Goal: Use online tool/utility: Utilize a website feature to perform a specific function

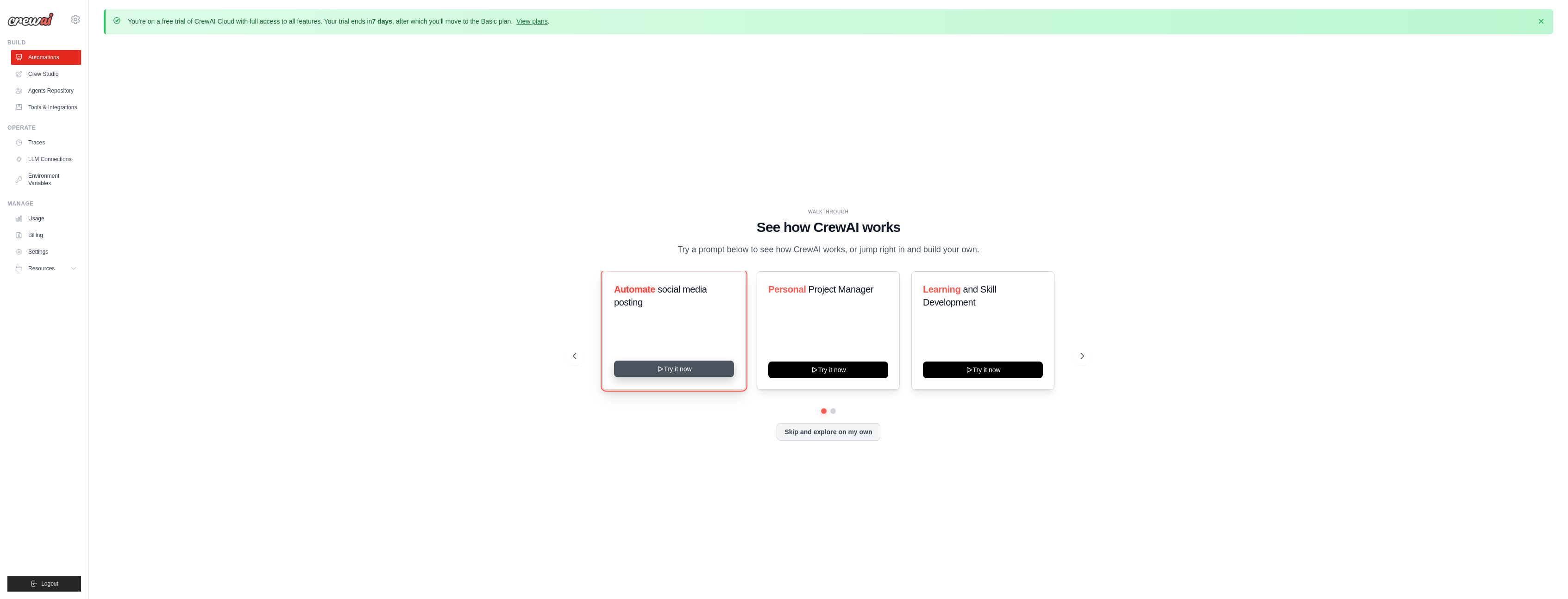
click at [688, 368] on button "Try it now" at bounding box center [674, 369] width 120 height 16
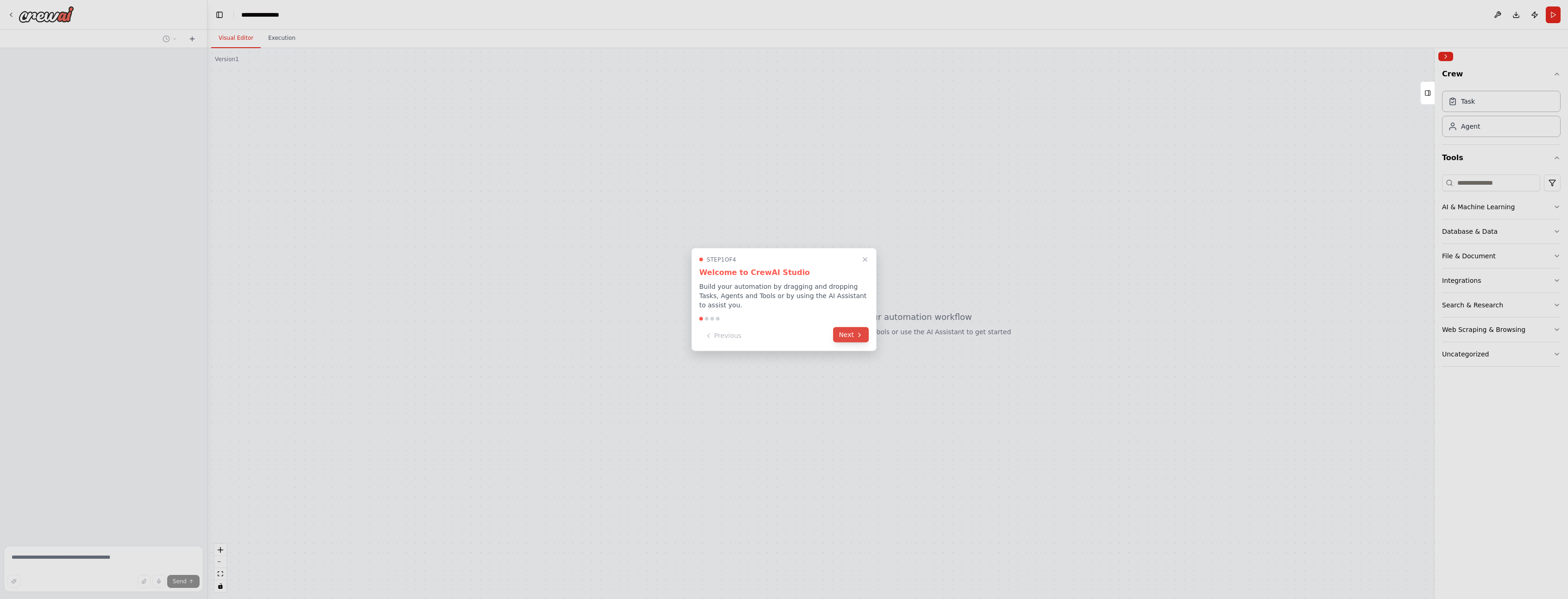
click at [856, 335] on icon at bounding box center [859, 335] width 7 height 7
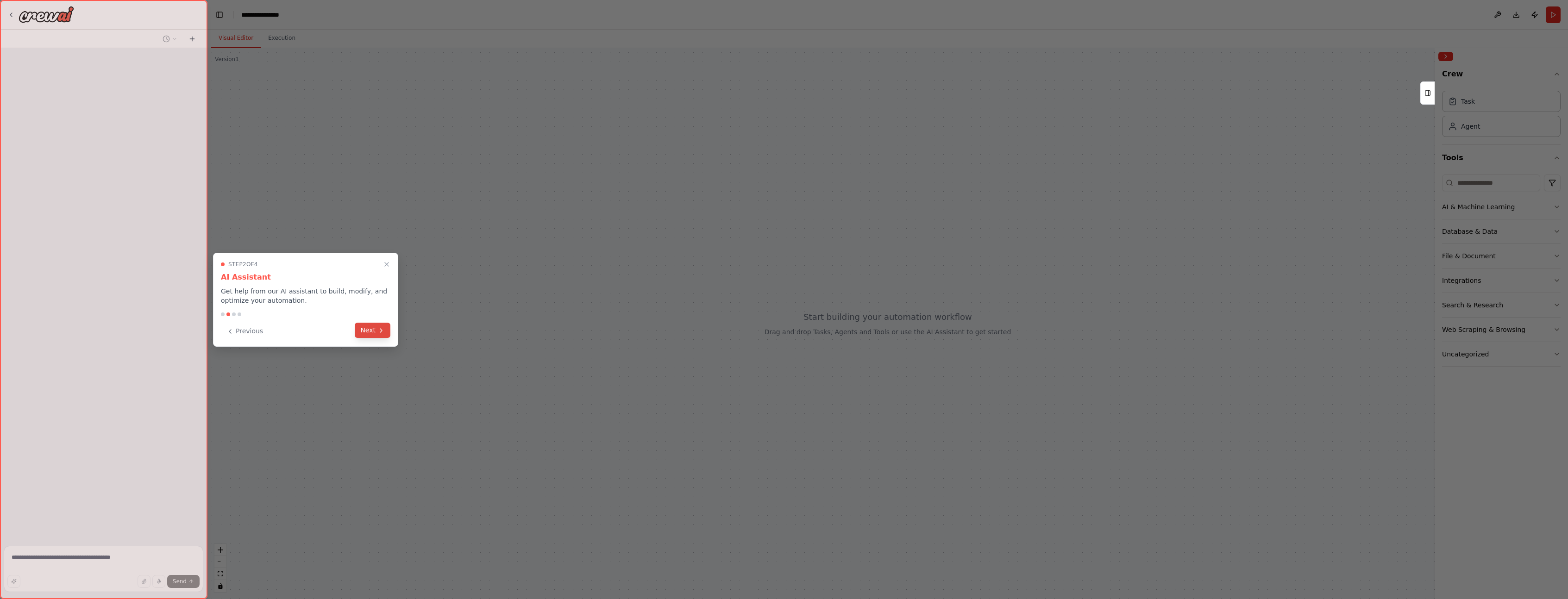
click at [379, 336] on button "Next" at bounding box center [373, 330] width 36 height 15
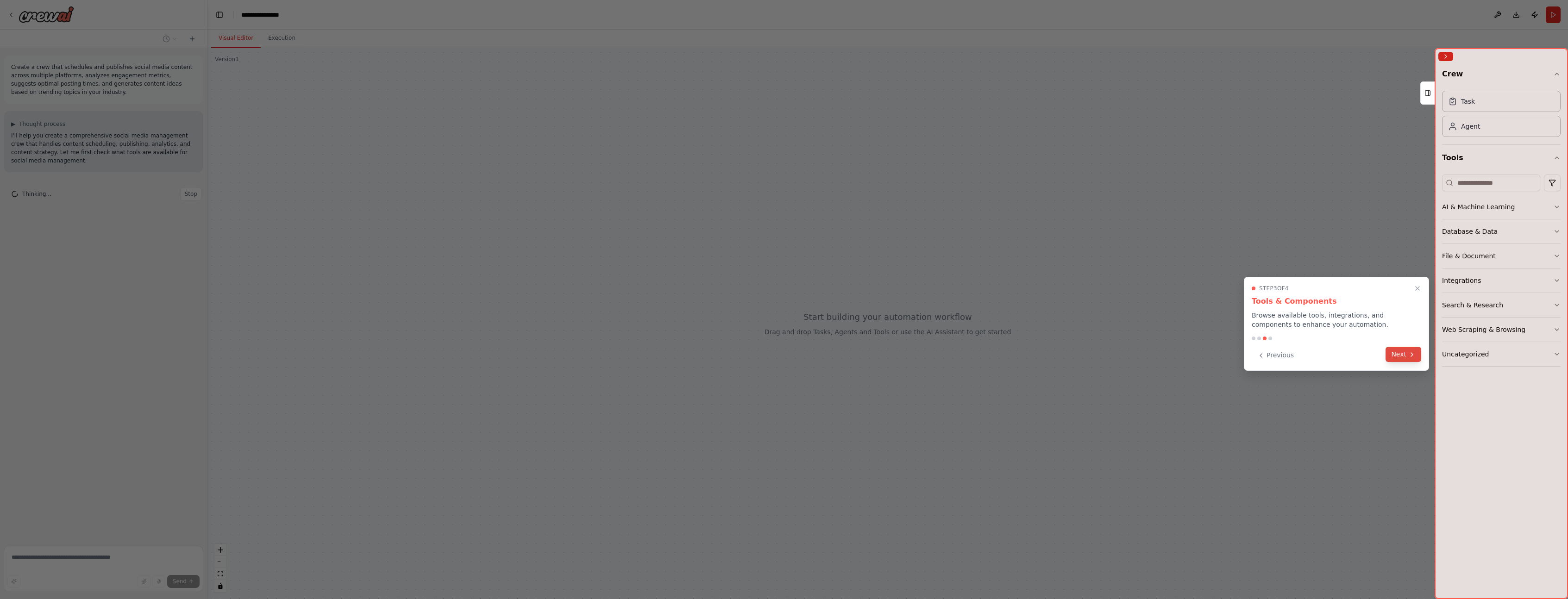
click at [1409, 355] on icon at bounding box center [1412, 355] width 7 height 7
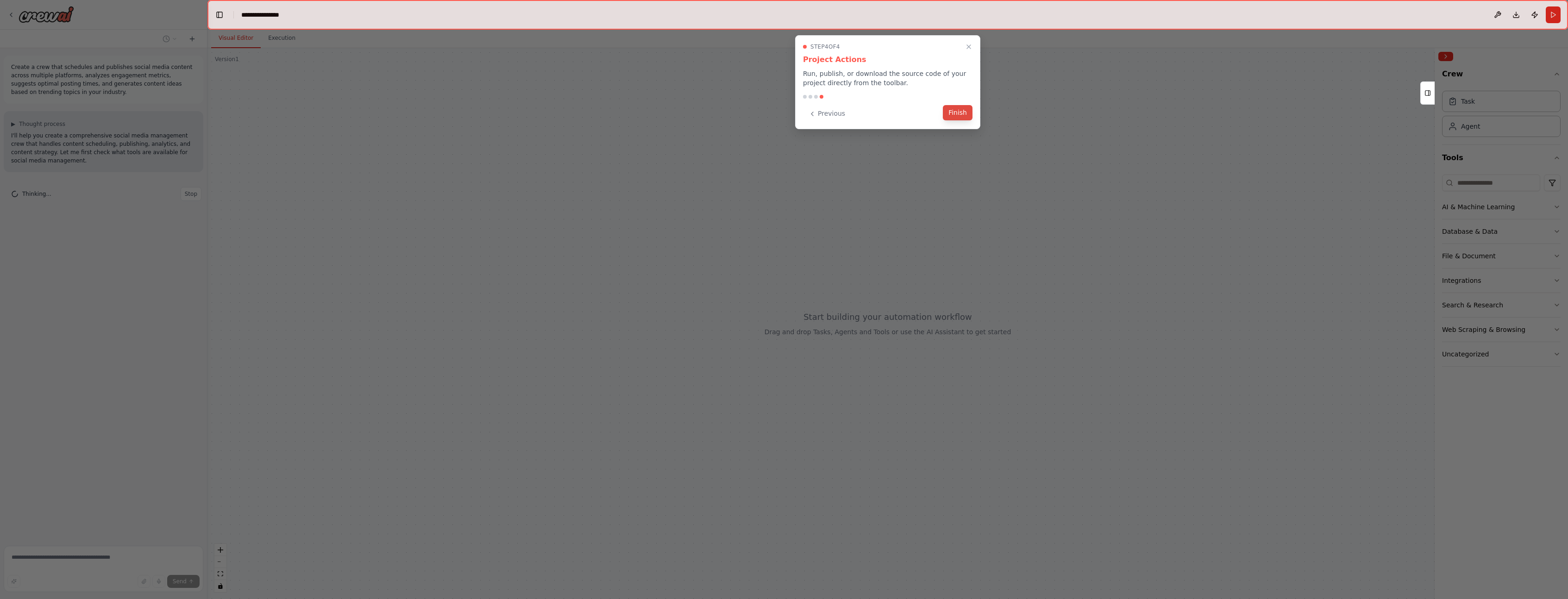
click at [959, 113] on button "Finish" at bounding box center [957, 113] width 30 height 15
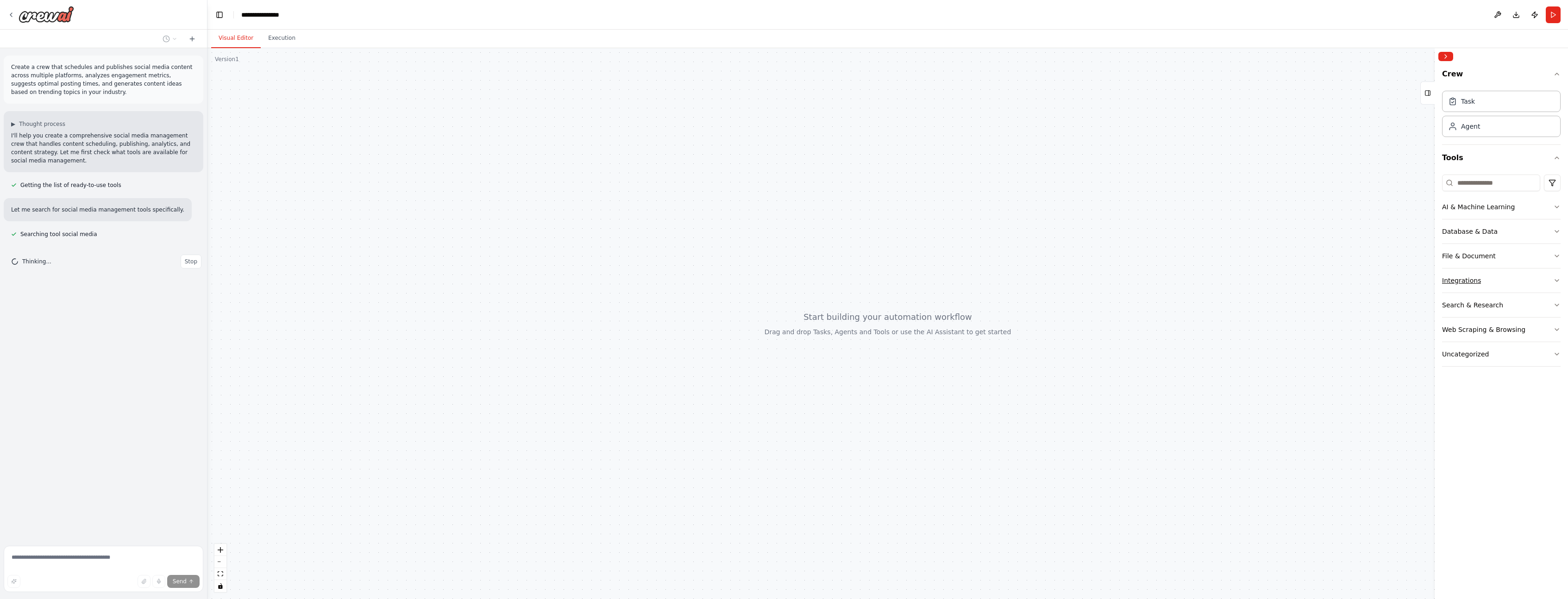
click at [1519, 280] on button "Integrations" at bounding box center [1501, 281] width 119 height 24
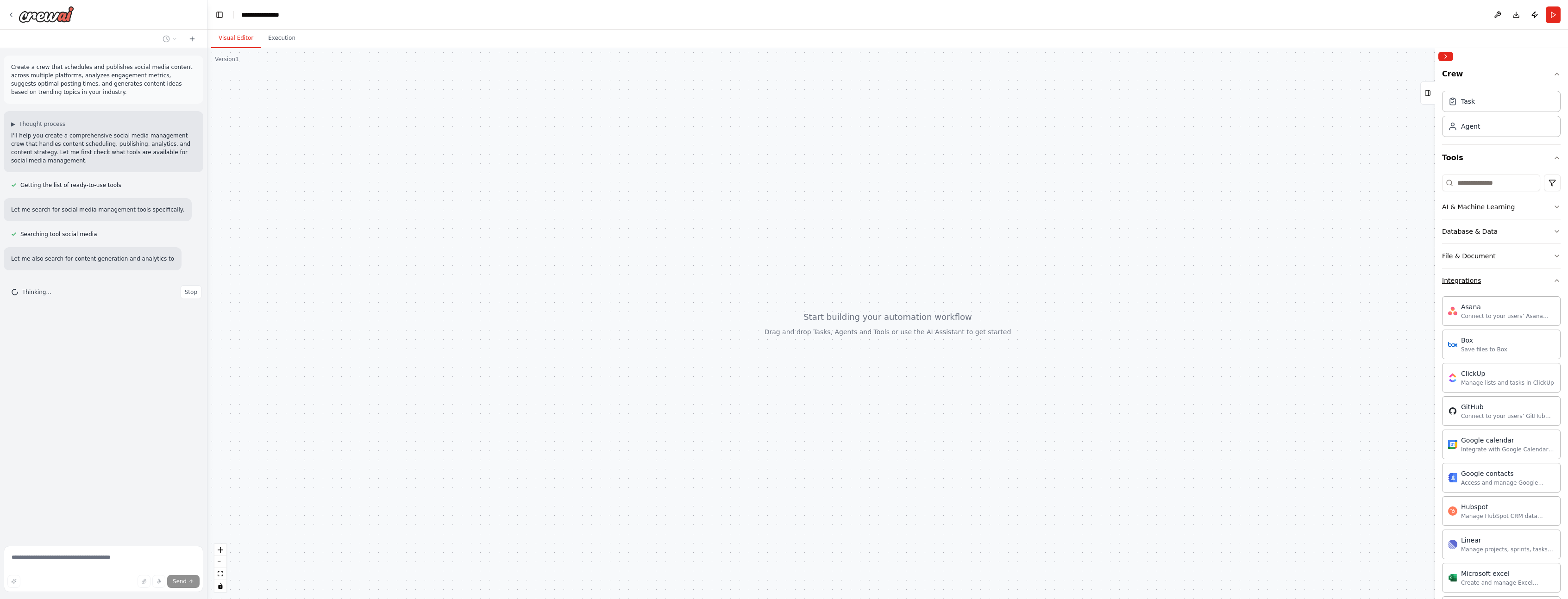
click at [1519, 280] on button "Integrations" at bounding box center [1501, 281] width 119 height 24
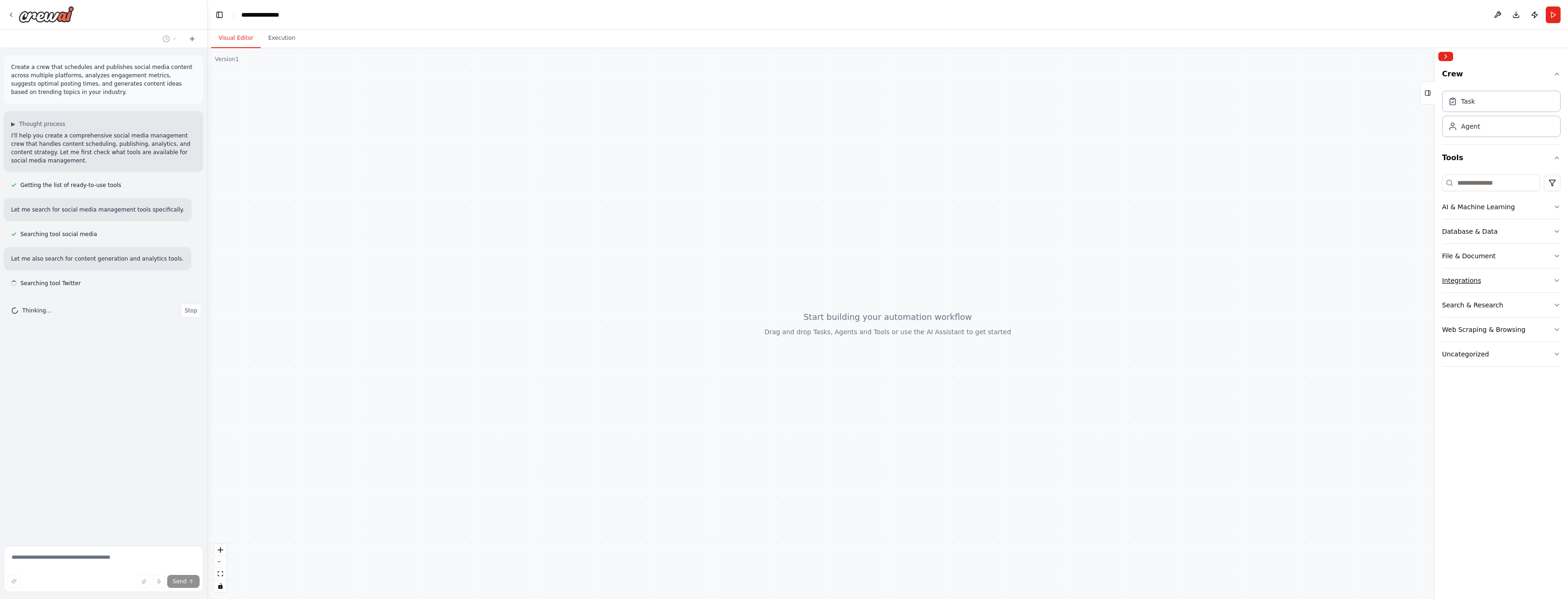
click at [1519, 280] on button "Integrations" at bounding box center [1501, 281] width 119 height 24
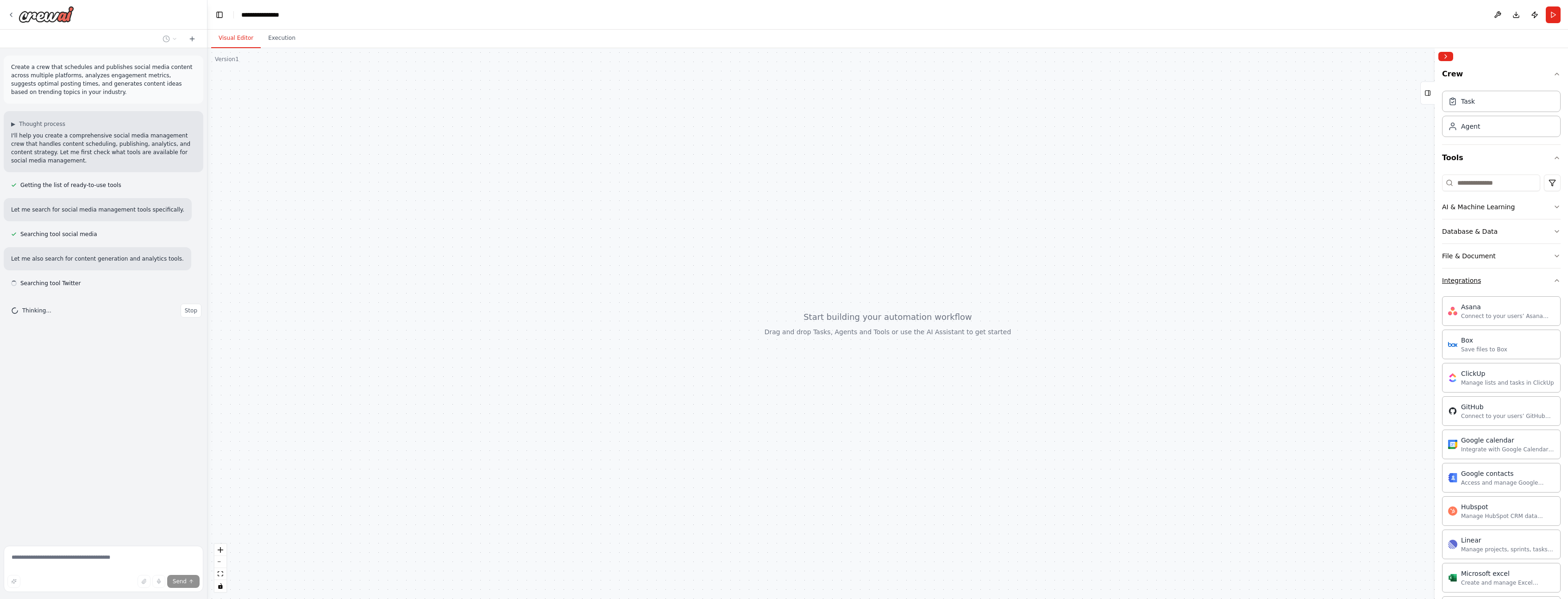
click at [1519, 280] on button "Integrations" at bounding box center [1501, 281] width 119 height 24
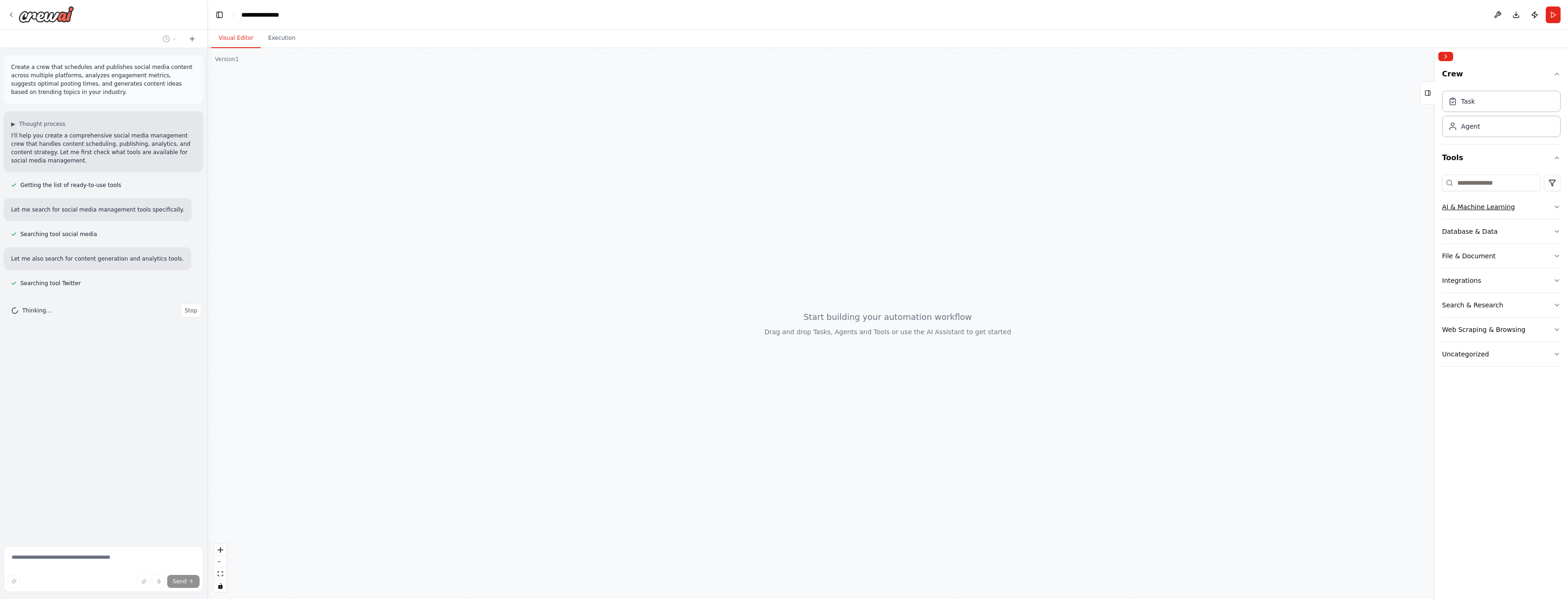
click at [1531, 209] on button "AI & Machine Learning" at bounding box center [1501, 207] width 119 height 24
click at [1541, 210] on button "AI & Machine Learning" at bounding box center [1501, 207] width 119 height 24
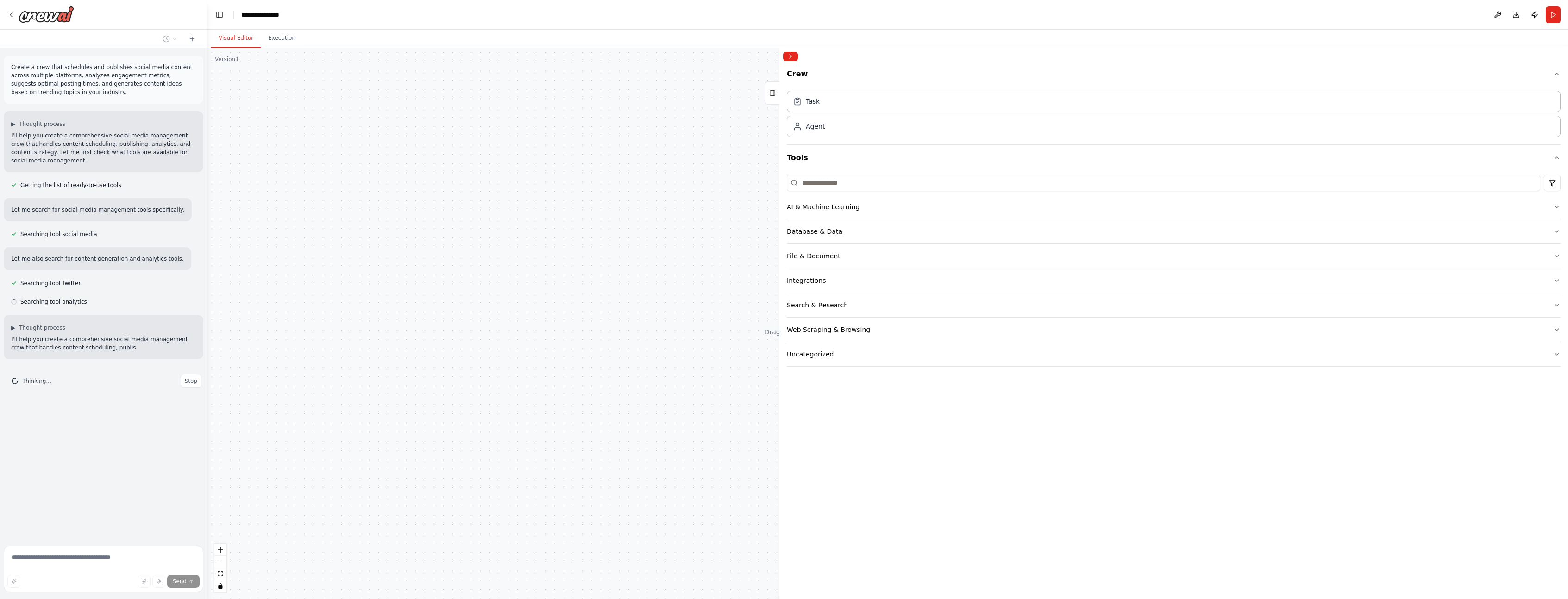
drag, startPoint x: 1435, startPoint y: 177, endPoint x: 779, endPoint y: 167, distance: 656.1
click at [779, 167] on div at bounding box center [781, 323] width 4 height 551
click at [830, 124] on div "Agent" at bounding box center [1174, 125] width 774 height 21
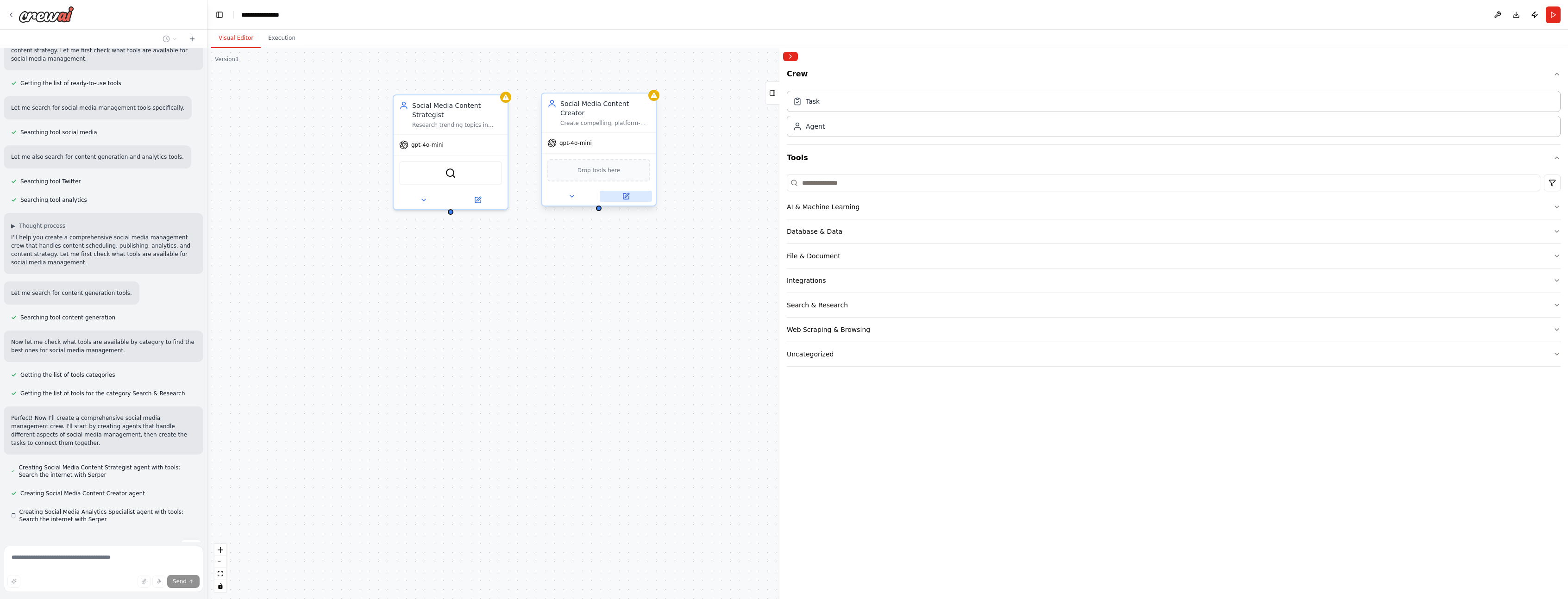
scroll to position [128, 0]
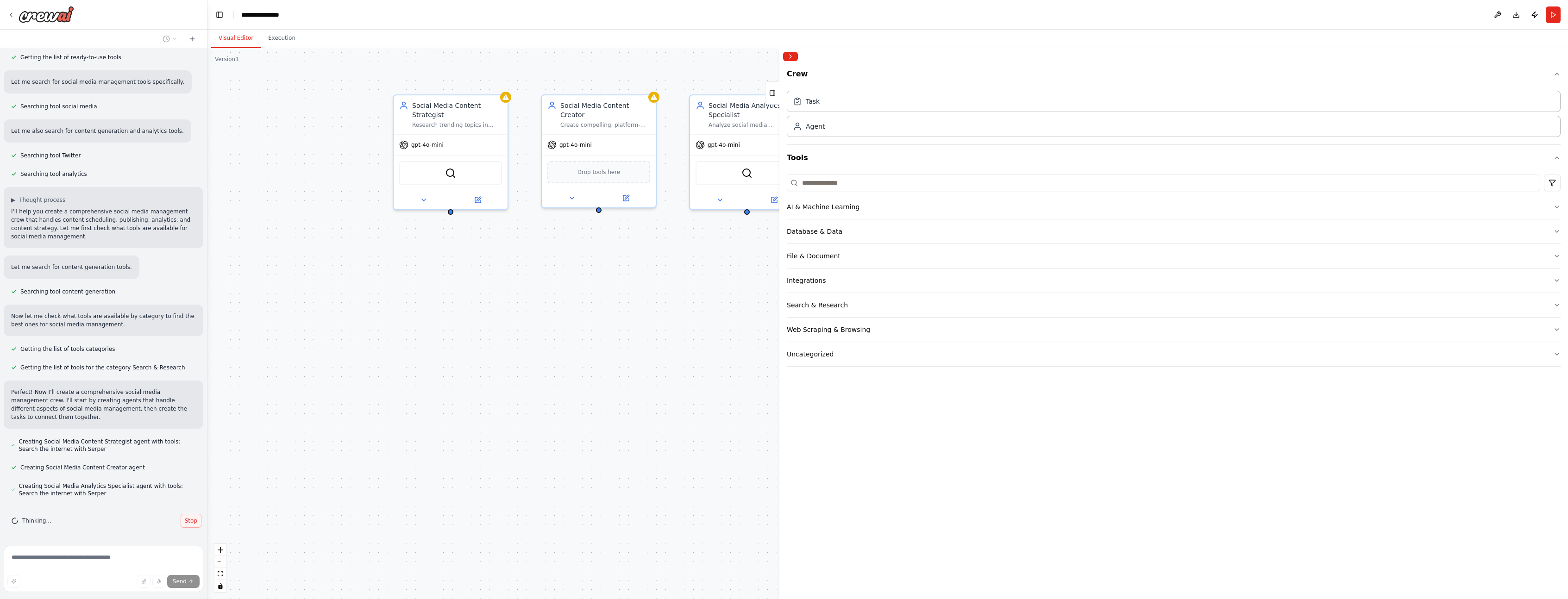
click at [191, 517] on span "Stop" at bounding box center [191, 521] width 13 height 7
type textarea "**********"
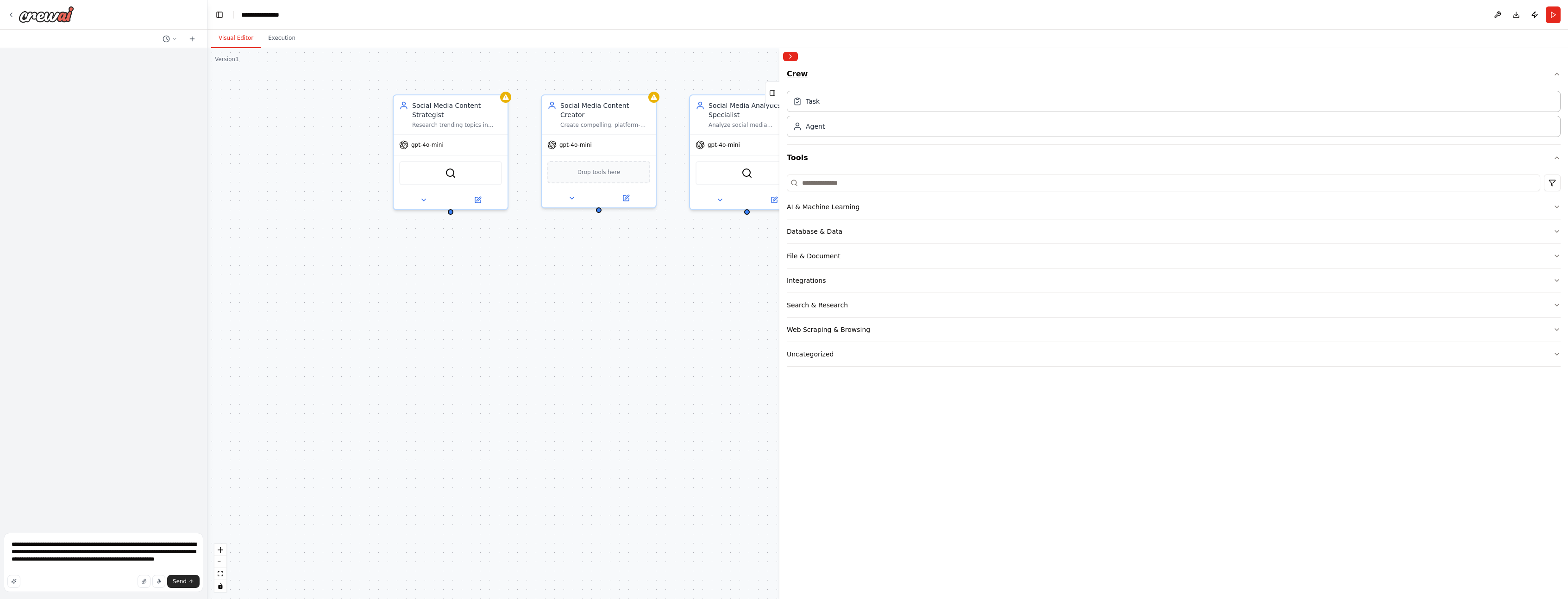
drag, startPoint x: 771, startPoint y: 89, endPoint x: 858, endPoint y: 82, distance: 87.3
click at [858, 82] on div "**********" at bounding box center [784, 300] width 1568 height 599
click at [448, 193] on button at bounding box center [424, 198] width 52 height 11
drag, startPoint x: 530, startPoint y: 461, endPoint x: 522, endPoint y: 428, distance: 34.0
click at [530, 461] on button "Cancel" at bounding box center [522, 456] width 33 height 16
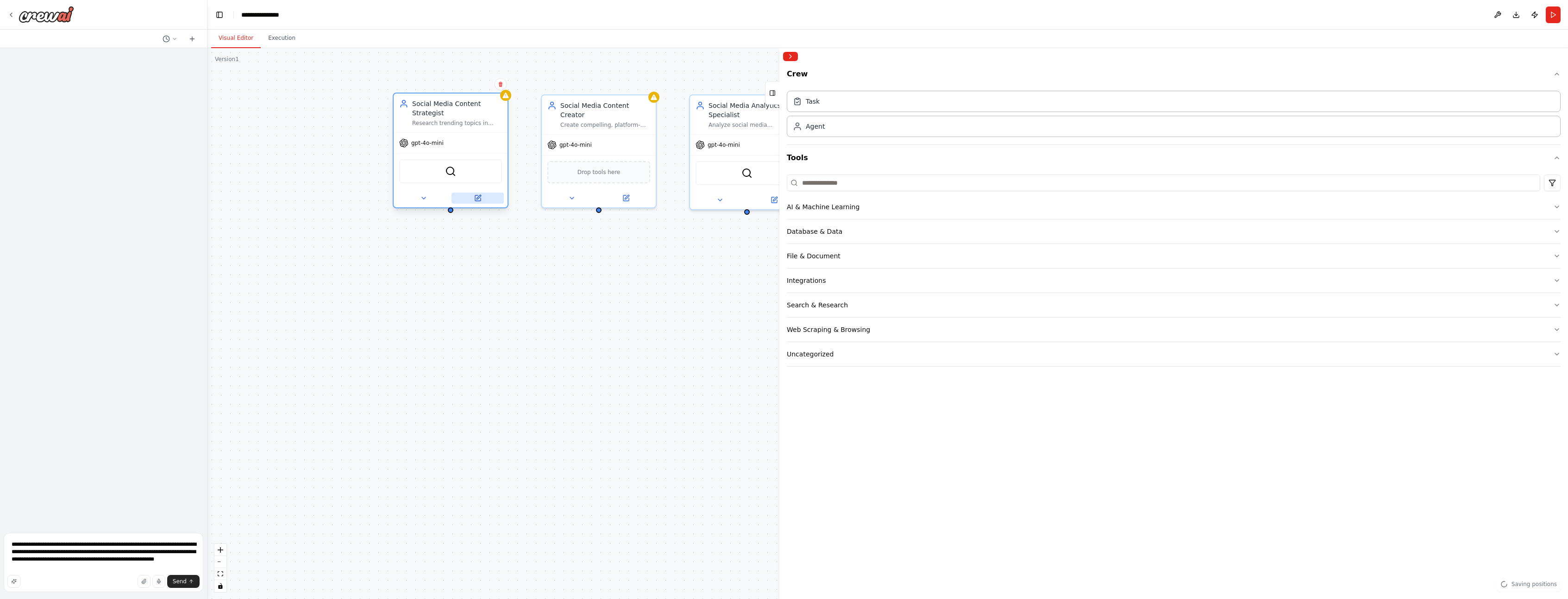
click at [477, 194] on button at bounding box center [478, 198] width 52 height 11
click at [477, 197] on icon at bounding box center [478, 198] width 5 height 5
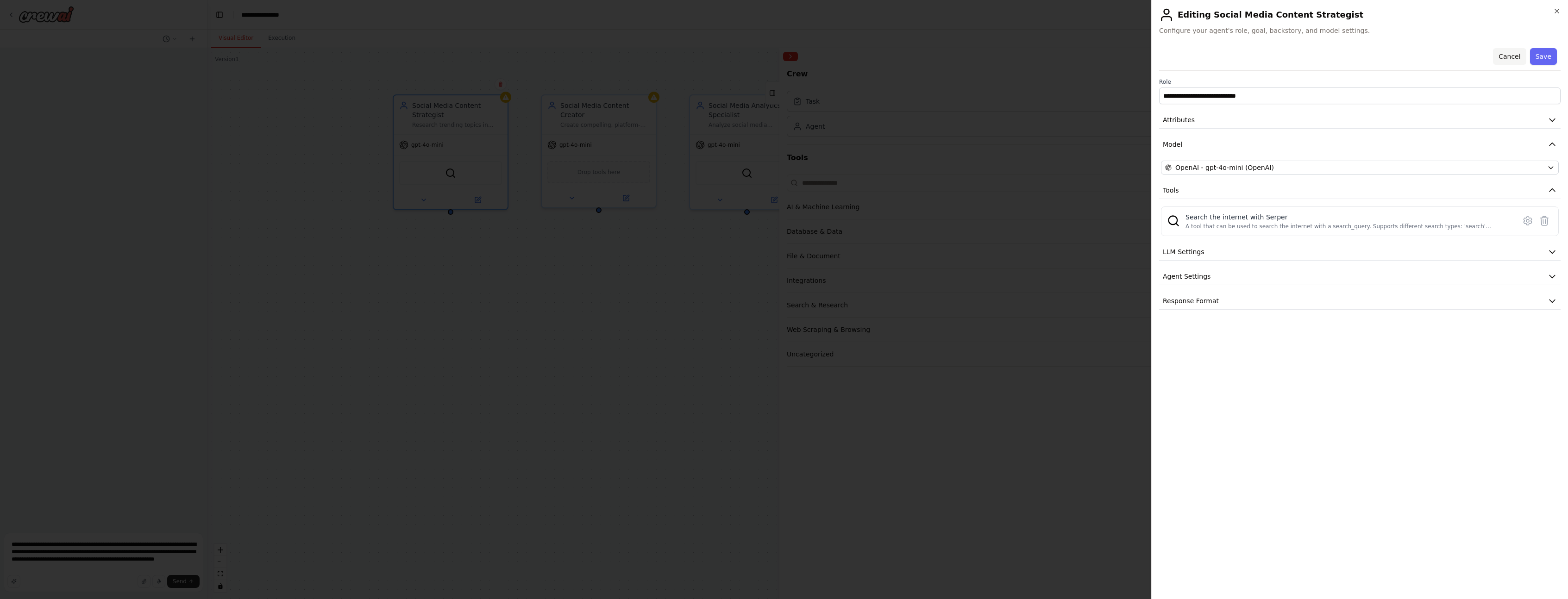
click at [1513, 53] on button "Cancel" at bounding box center [1510, 56] width 33 height 16
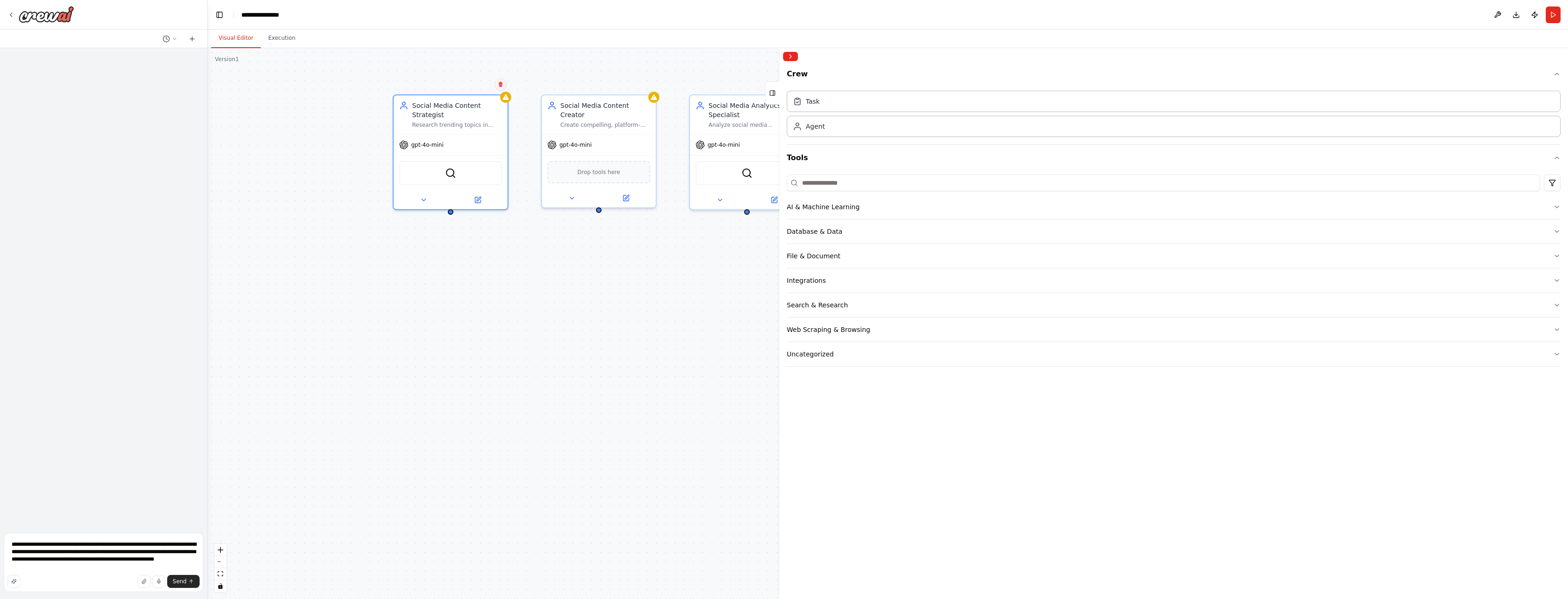
click at [500, 85] on icon at bounding box center [500, 84] width 5 height 5
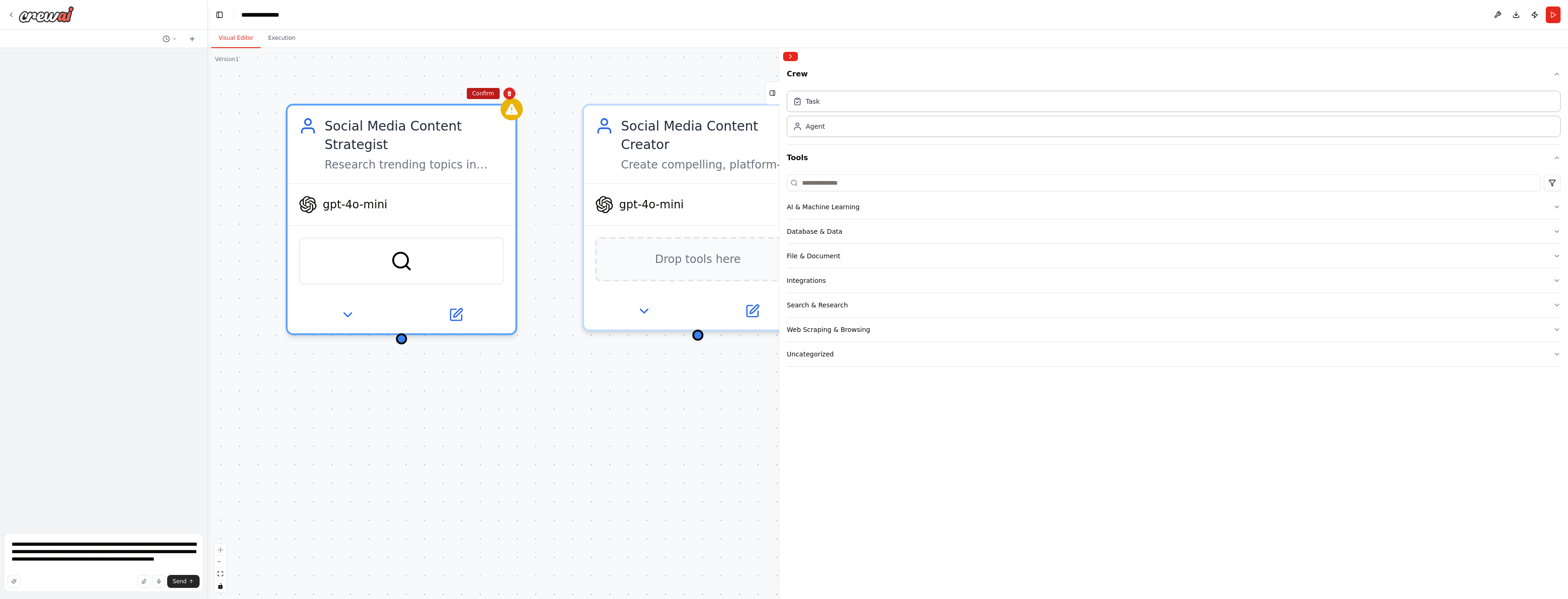
click at [484, 98] on button "Confirm" at bounding box center [483, 94] width 33 height 11
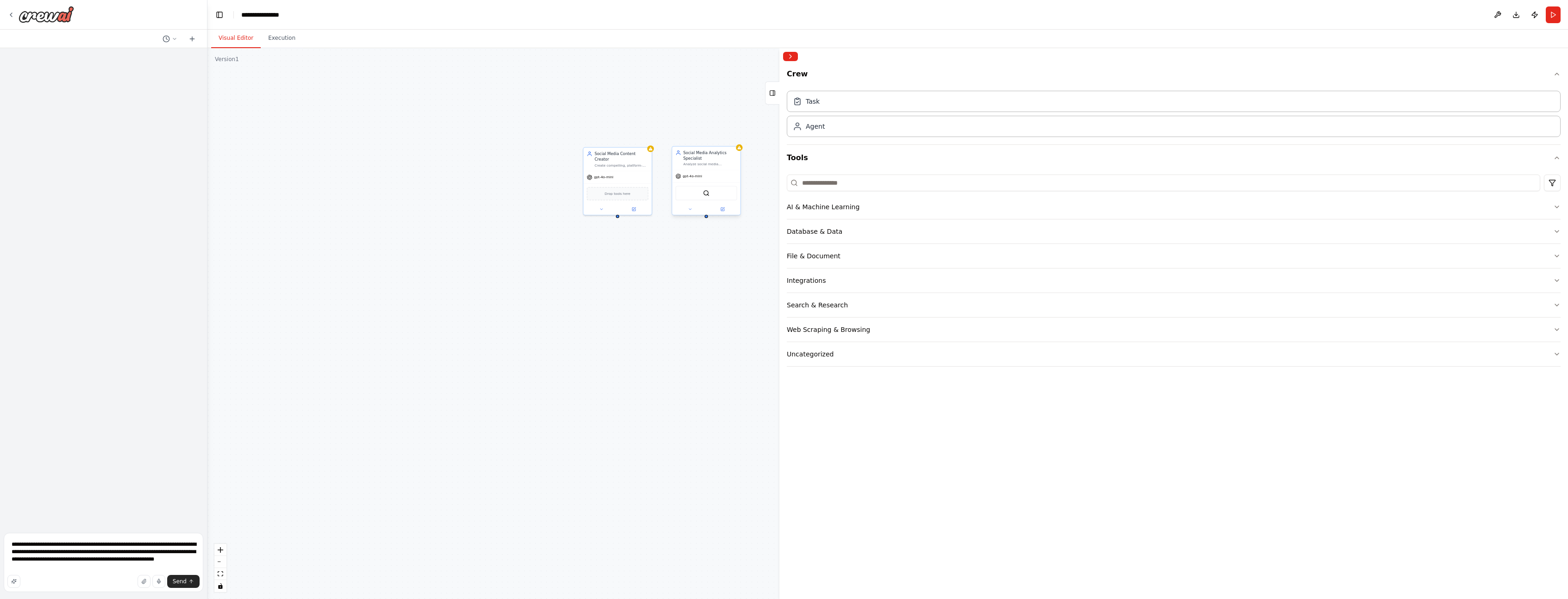
click at [729, 153] on div "Social Media Analytics Specialist" at bounding box center [710, 155] width 54 height 11
click at [730, 139] on icon at bounding box center [733, 137] width 5 height 5
click at [709, 142] on button "Confirm" at bounding box center [707, 137] width 33 height 11
click at [611, 210] on span "Drop tools here" at bounding box center [605, 214] width 39 height 9
drag, startPoint x: 551, startPoint y: 237, endPoint x: 488, endPoint y: 292, distance: 83.6
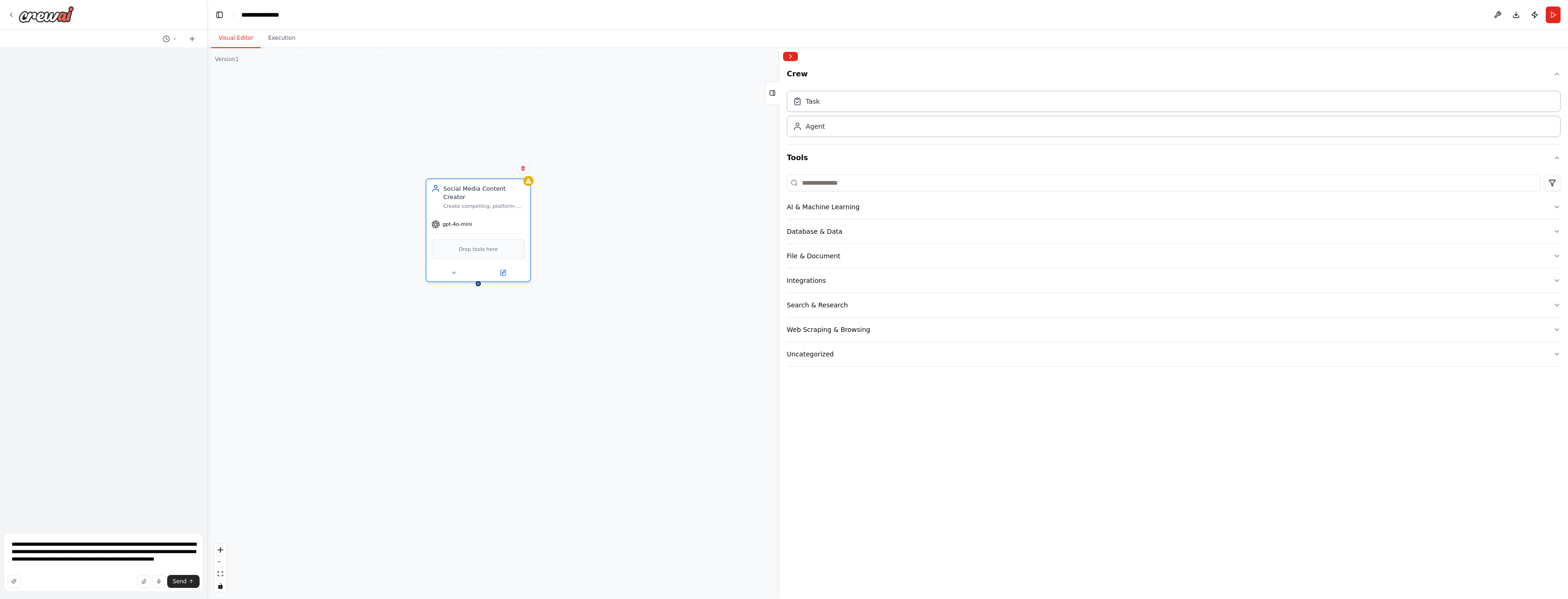
click at [426, 272] on div "Social Media Content Creator Create compelling, platform-specific social media …" at bounding box center [478, 230] width 105 height 103
drag, startPoint x: 530, startPoint y: 268, endPoint x: 561, endPoint y: 292, distance: 39.2
click at [561, 292] on div "Social Media Content Creator Create compelling, platform-specific social media …" at bounding box center [512, 254] width 105 height 103
click at [486, 295] on icon at bounding box center [487, 296] width 3 height 2
click at [605, 388] on button "OpenAI - gpt-4o-mini (OpenAI)" at bounding box center [544, 394] width 150 height 13
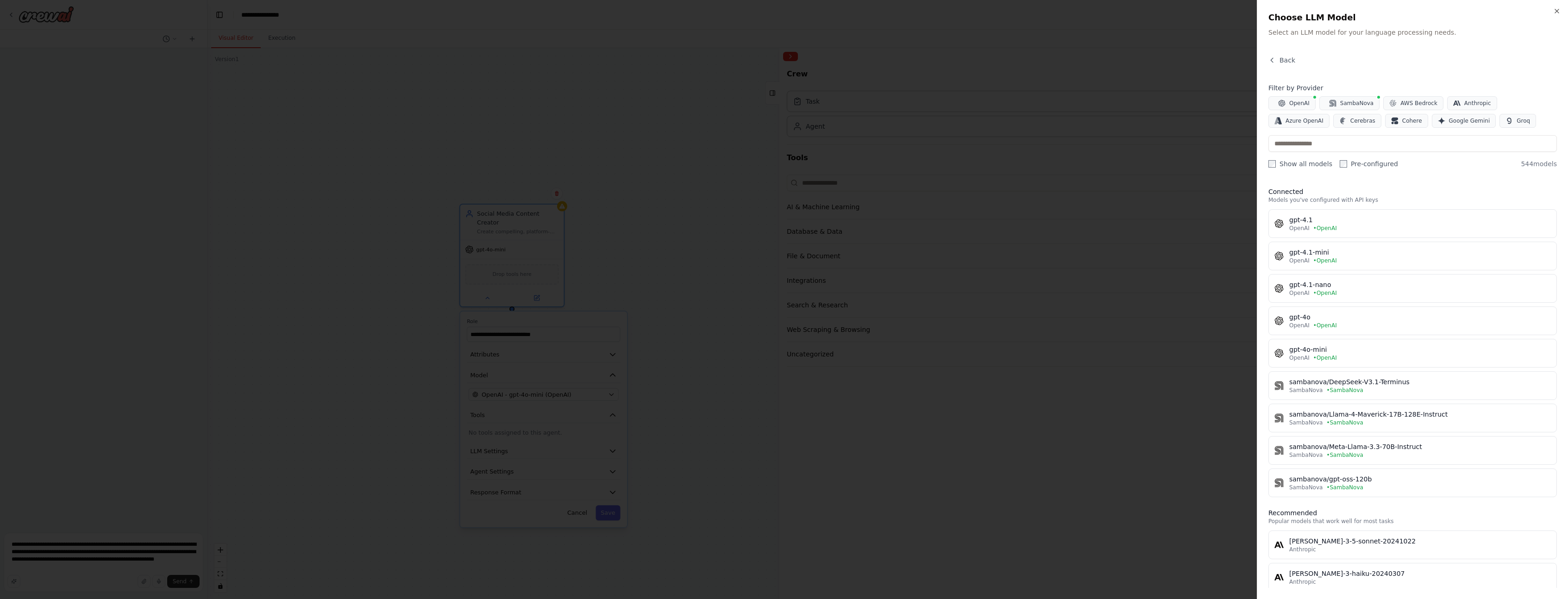
click at [432, 511] on div at bounding box center [784, 300] width 1568 height 599
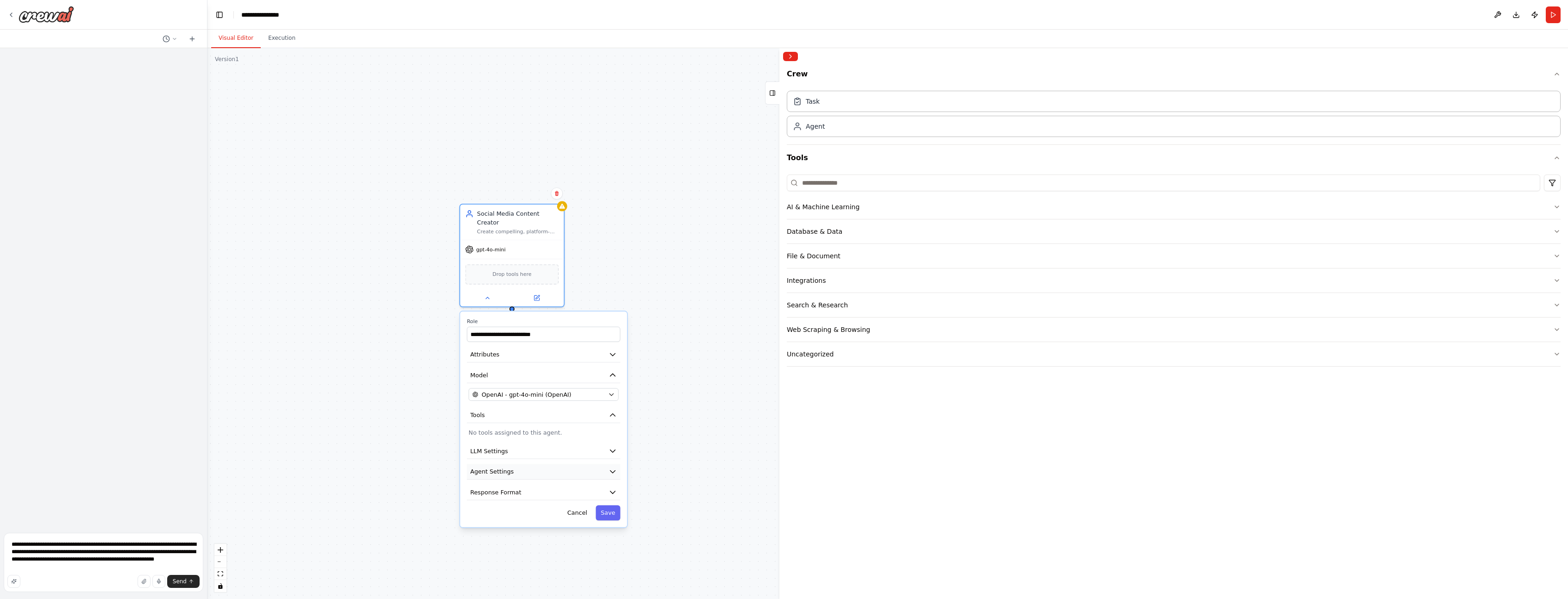
click at [614, 468] on icon "button" at bounding box center [613, 472] width 9 height 9
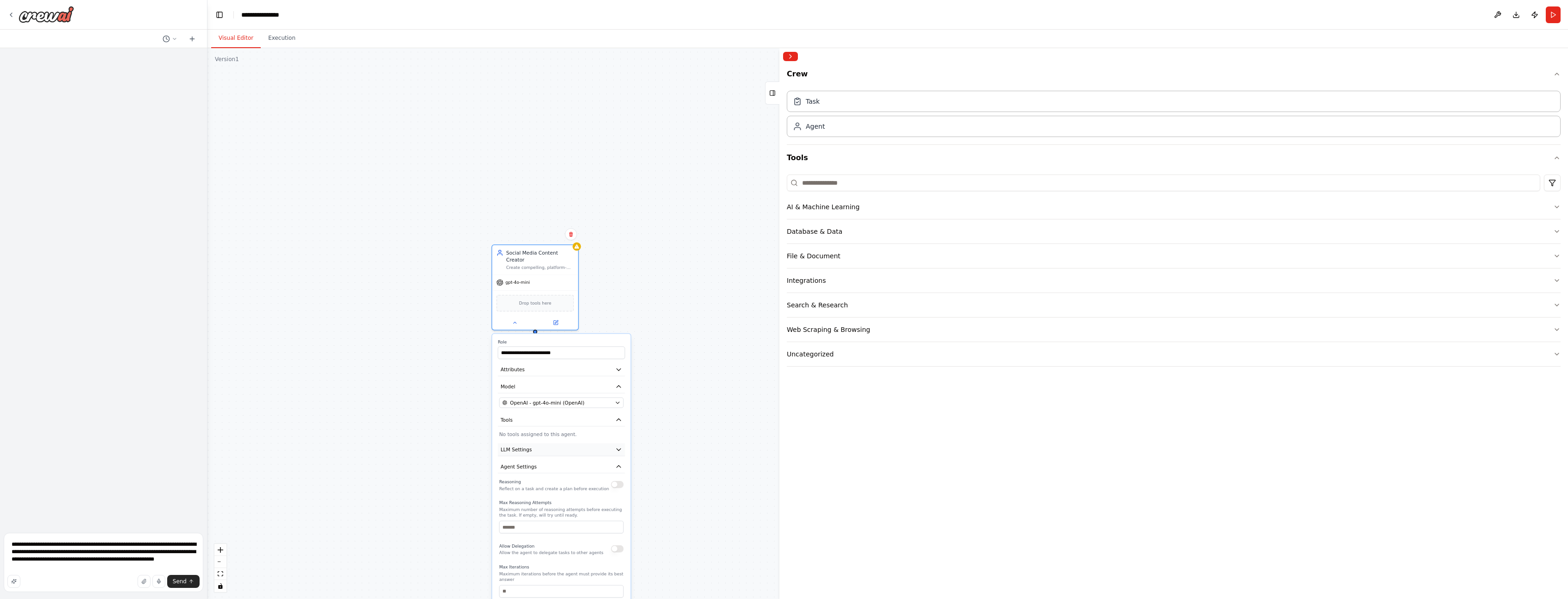
click at [618, 446] on button "LLM Settings" at bounding box center [561, 449] width 127 height 13
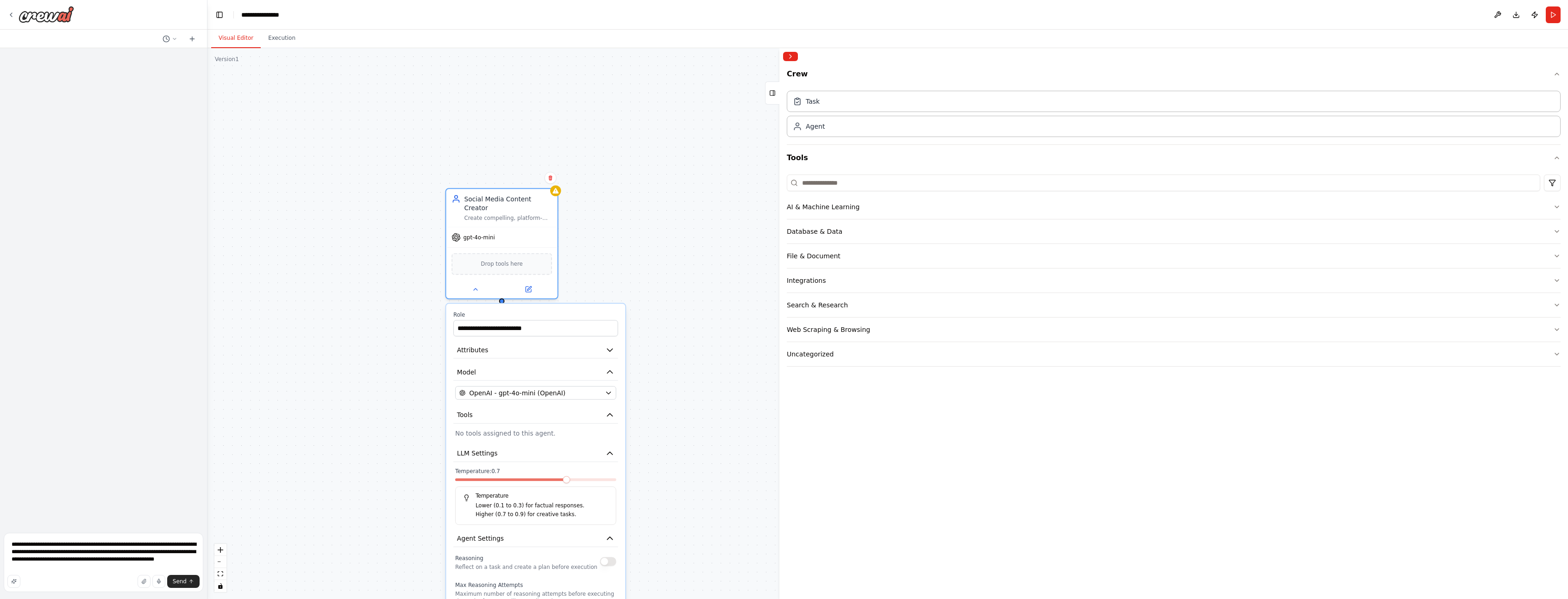
click at [679, 406] on div "**********" at bounding box center [887, 323] width 1360 height 551
click at [865, 306] on button "Search & Research" at bounding box center [1174, 306] width 774 height 24
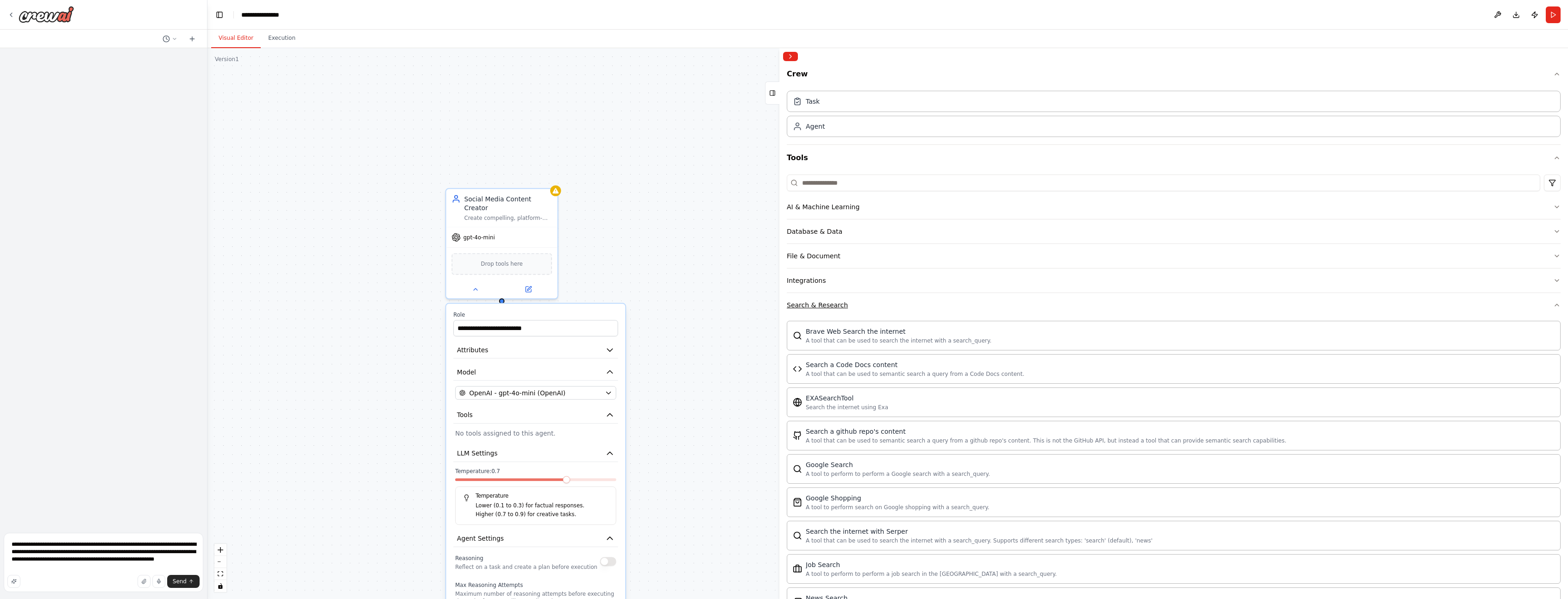
click at [865, 306] on button "Search & Research" at bounding box center [1174, 306] width 774 height 24
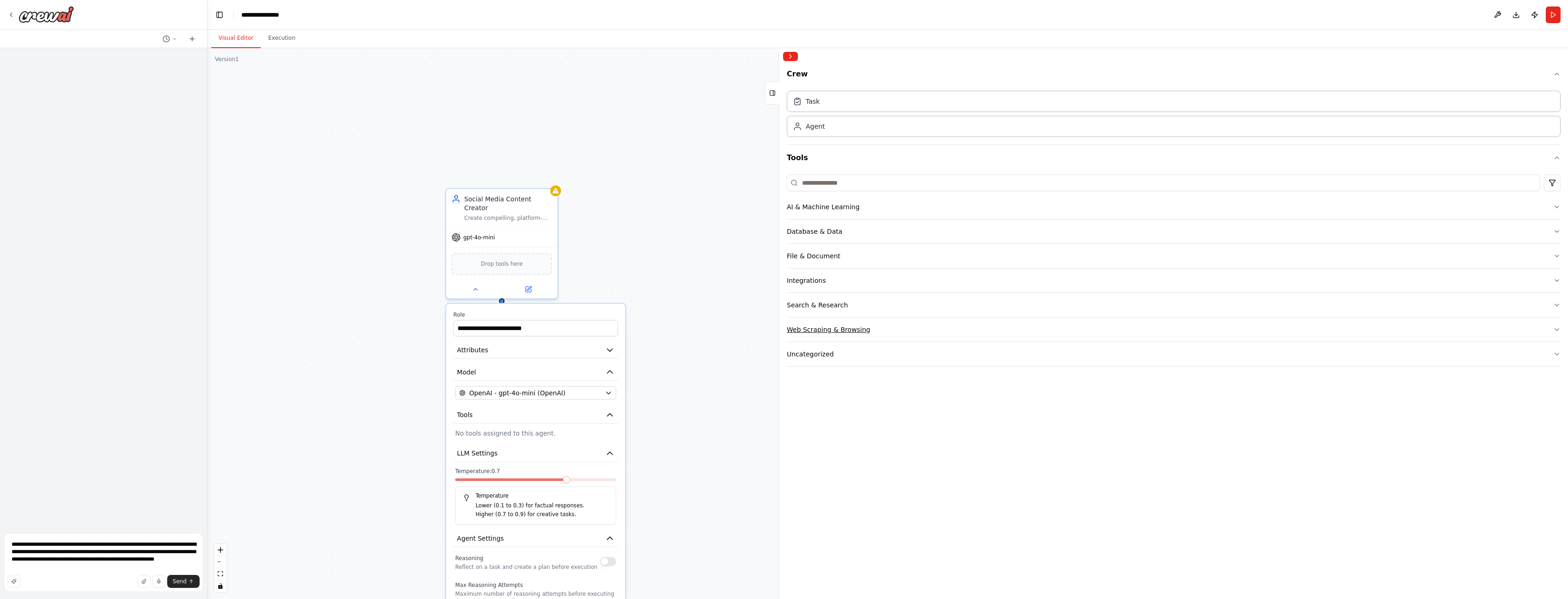
click at [881, 328] on button "Web Scraping & Browsing" at bounding box center [1174, 330] width 774 height 24
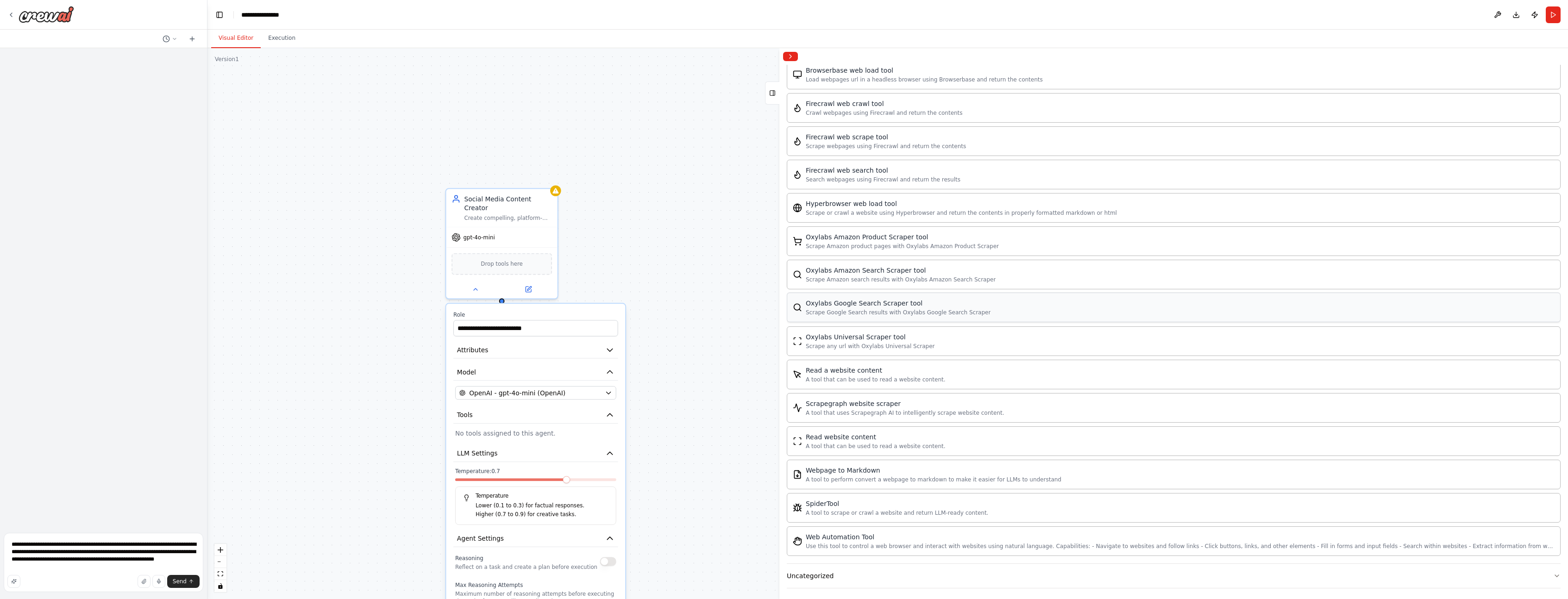
scroll to position [290, 0]
click at [947, 510] on div "A tool to scrape or crawl a website and return LLM-ready content." at bounding box center [897, 508] width 183 height 7
click at [870, 516] on div "SpiderTool A tool to scrape or crawl a website and return LLM-ready content." at bounding box center [1174, 503] width 774 height 30
click at [905, 508] on div "A tool to scrape or crawl a website and return LLM-ready content." at bounding box center [897, 508] width 183 height 7
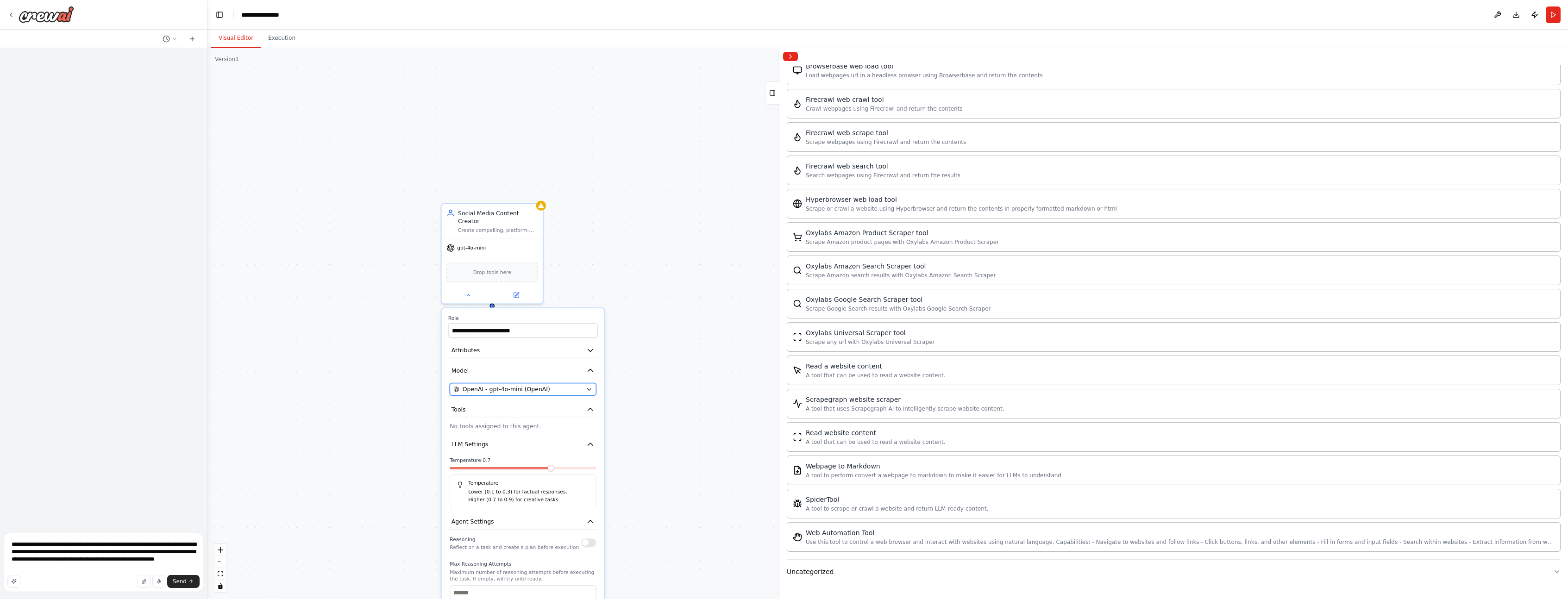
click at [556, 385] on div "OpenAI - gpt-4o-mini (OpenAI)" at bounding box center [518, 390] width 129 height 9
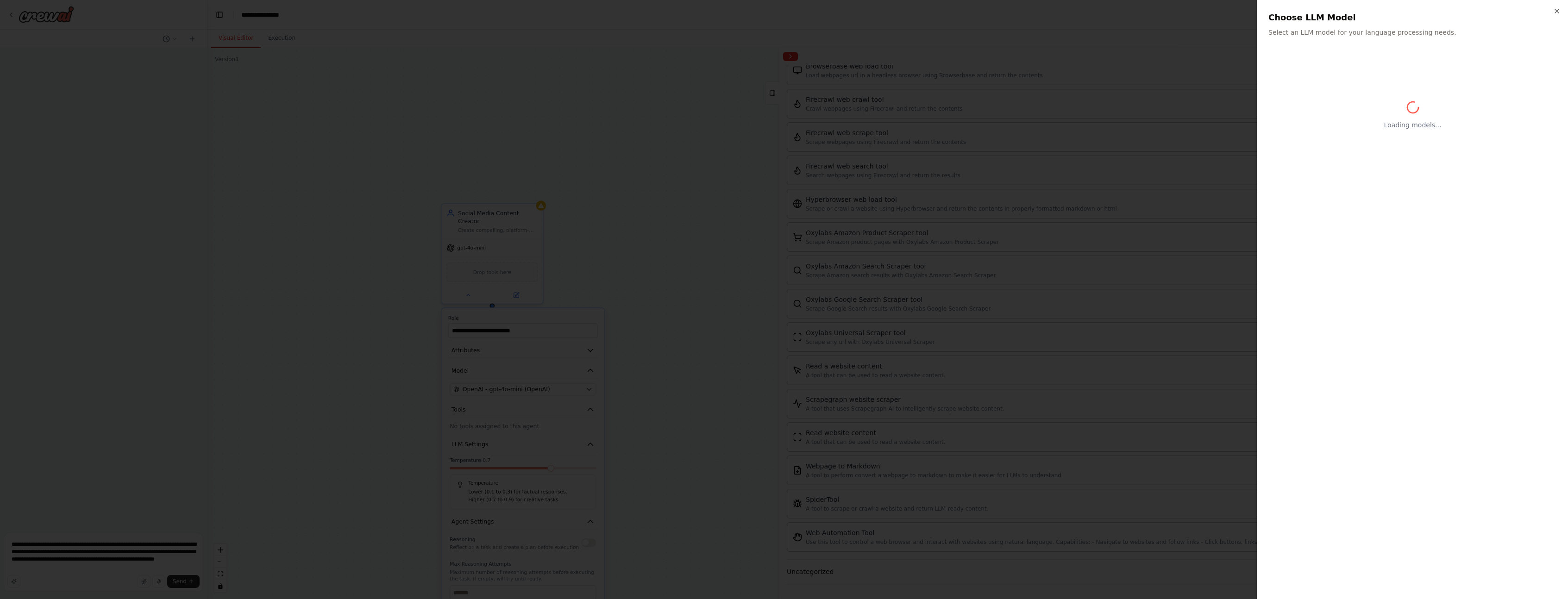
click at [692, 330] on div at bounding box center [784, 300] width 1568 height 599
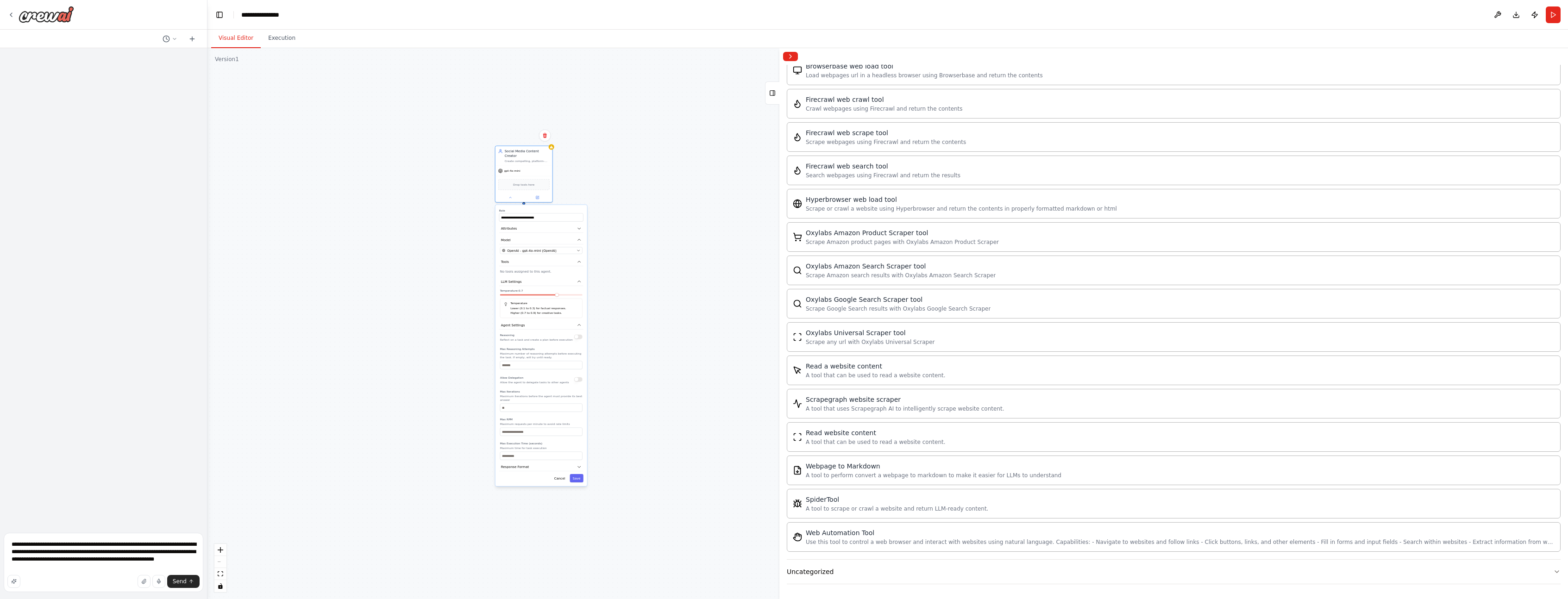
drag, startPoint x: 592, startPoint y: 418, endPoint x: 586, endPoint y: 345, distance: 73.2
click at [586, 345] on div "**********" at bounding box center [541, 346] width 92 height 282
click at [550, 477] on div "Cancel Save" at bounding box center [541, 478] width 84 height 9
click at [556, 477] on button "Cancel" at bounding box center [559, 478] width 16 height 9
click at [853, 505] on div "A tool to scrape or crawl a website and return LLM-ready content." at bounding box center [897, 508] width 183 height 7
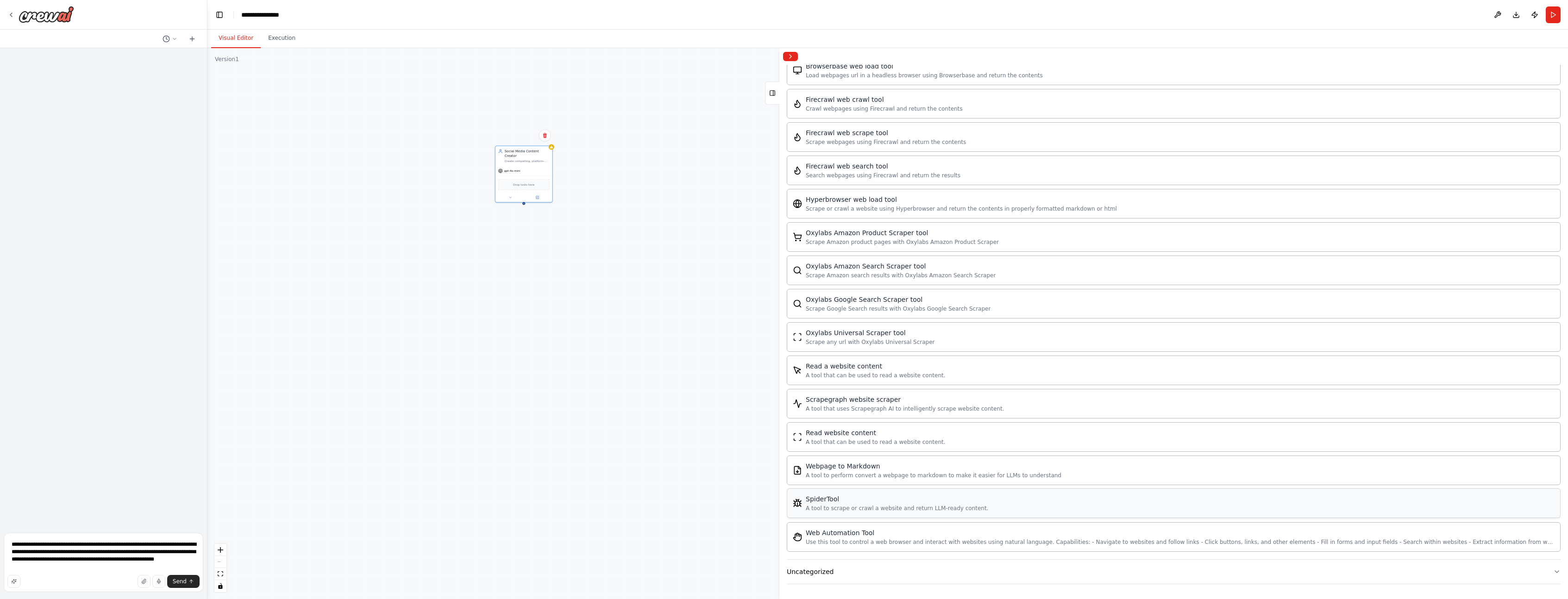
click at [841, 506] on div "A tool to scrape or crawl a website and return LLM-ready content." at bounding box center [897, 508] width 183 height 7
click at [543, 360] on div "Social Media Content Creator Create compelling, platform-specific social media …" at bounding box center [887, 323] width 1360 height 551
click at [885, 504] on div "SpiderTool A tool to scrape or crawl a website and return LLM-ready content." at bounding box center [897, 503] width 183 height 18
drag, startPoint x: 80, startPoint y: 568, endPoint x: -5, endPoint y: 546, distance: 87.8
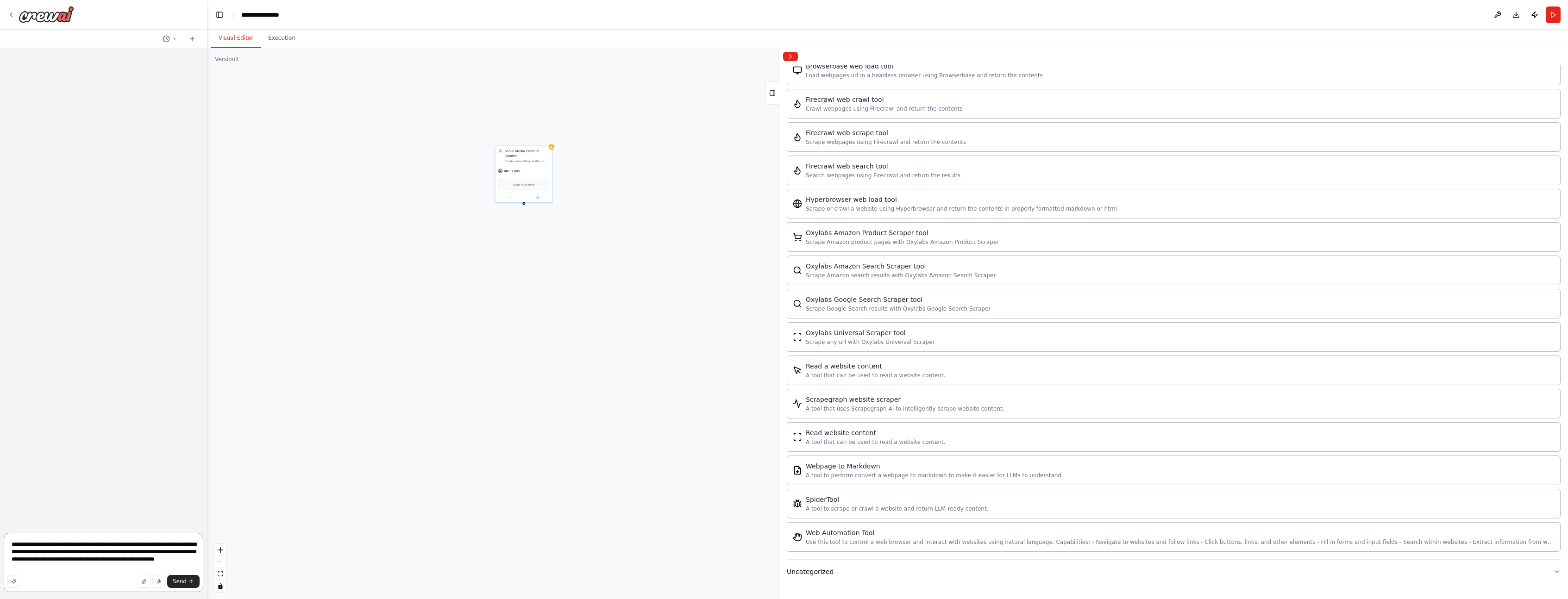
click at [0, 546] on html "**********" at bounding box center [784, 300] width 1568 height 599
click at [184, 580] on span "Send" at bounding box center [180, 581] width 14 height 7
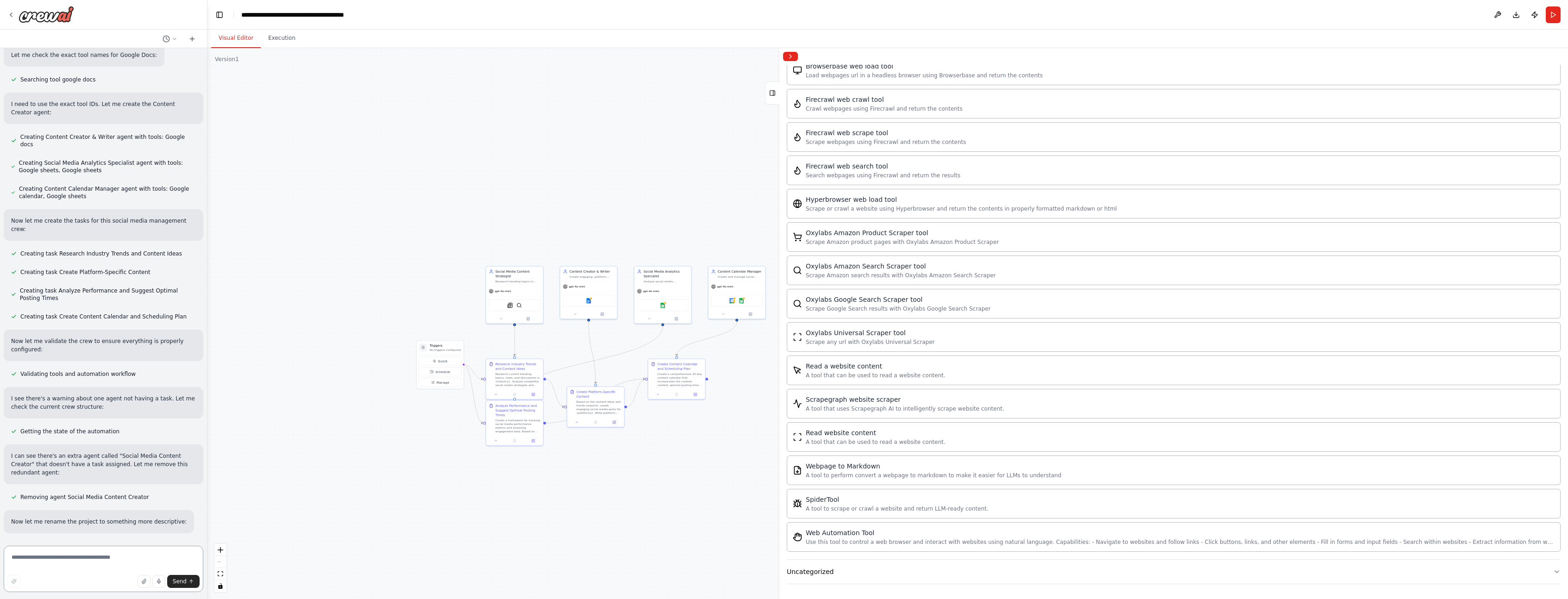
scroll to position [489, 0]
